Goal: Task Accomplishment & Management: Manage account settings

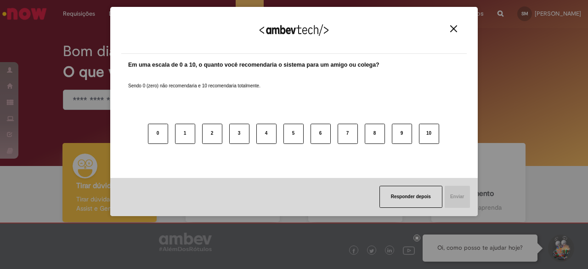
click at [204, 52] on body "Pular para o conteúdo da página Requisições Exibir Todas as Solicitações Requis…" at bounding box center [294, 134] width 588 height 269
click at [455, 25] on img "Close" at bounding box center [453, 28] width 7 height 7
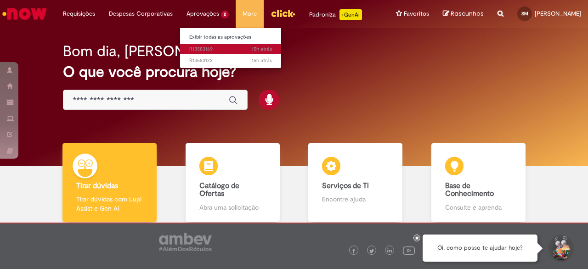
click at [200, 48] on span "15h atrás 15 horas atrás R13583169" at bounding box center [230, 49] width 83 height 7
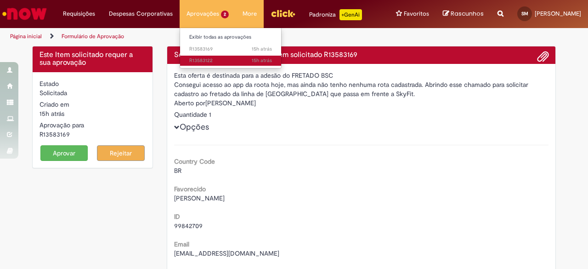
click at [206, 60] on span "15h atrás 15 horas atrás R13583122" at bounding box center [230, 60] width 83 height 7
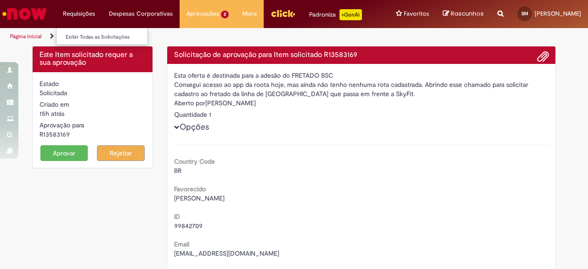
click at [81, 13] on li "Requisições Exibir Todas as Solicitações" at bounding box center [79, 14] width 46 height 28
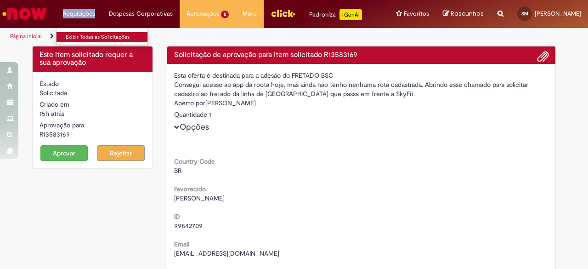
click at [92, 34] on link "Exibir Todas as Solicitações" at bounding box center [107, 37] width 101 height 10
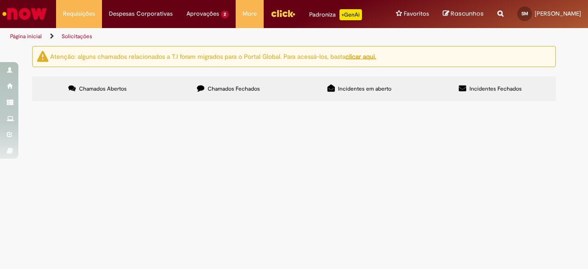
click at [224, 86] on span "Chamados Fechados" at bounding box center [234, 88] width 52 height 7
click at [272, 19] on img "Menu Cabeçalho" at bounding box center [283, 13] width 25 height 14
click at [34, 15] on img "Ir para a Homepage" at bounding box center [24, 14] width 47 height 18
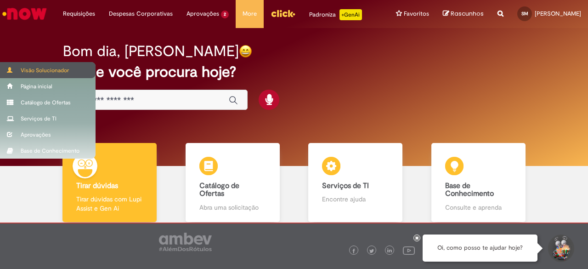
click at [12, 68] on span at bounding box center [10, 70] width 7 height 6
